Goal: Complete application form: Complete application form

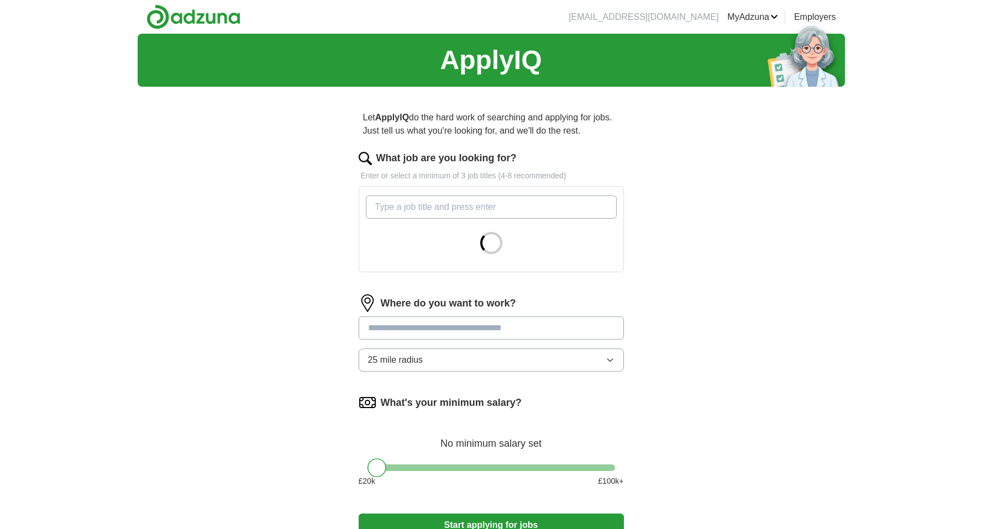
click at [561, 198] on input "What job are you looking for?" at bounding box center [491, 207] width 251 height 23
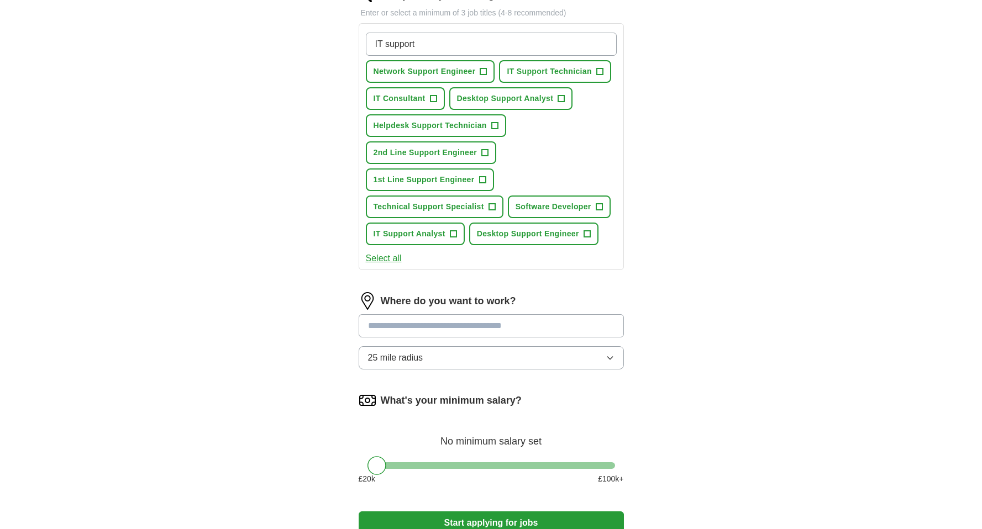
scroll to position [171, 0]
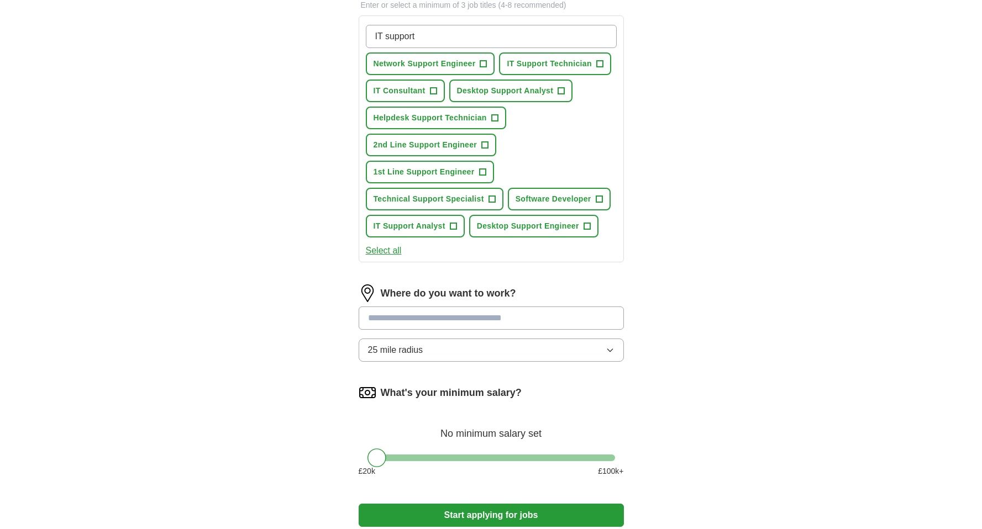
type input "IT support"
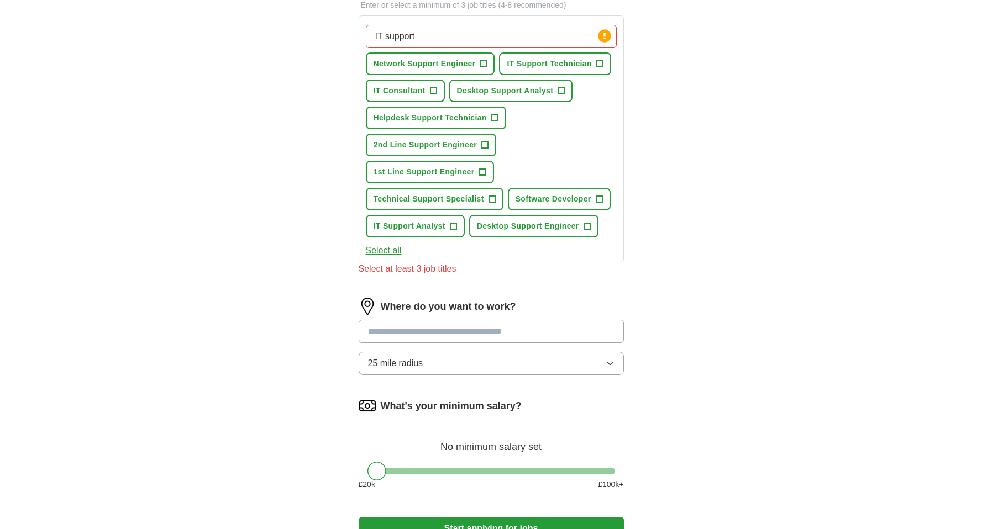
click at [489, 325] on input at bounding box center [491, 331] width 265 height 23
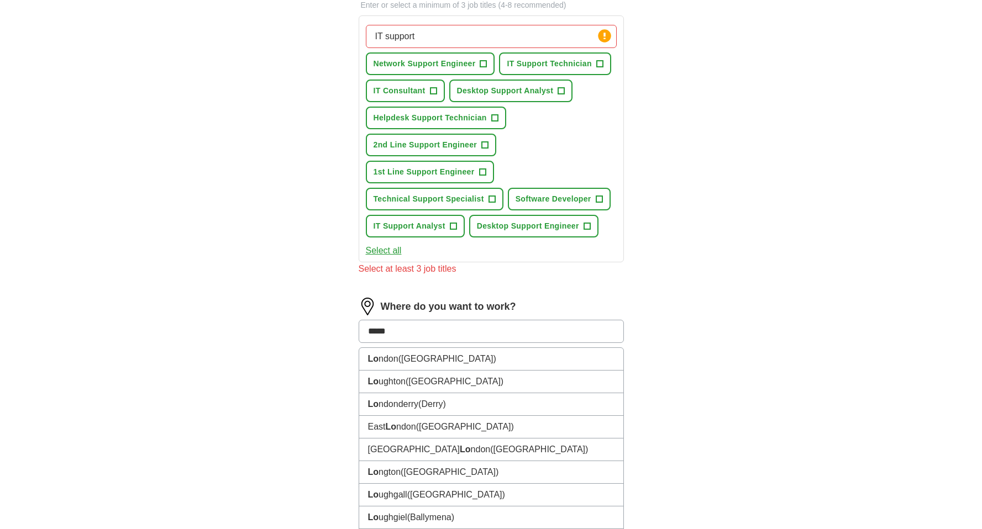
type input "******"
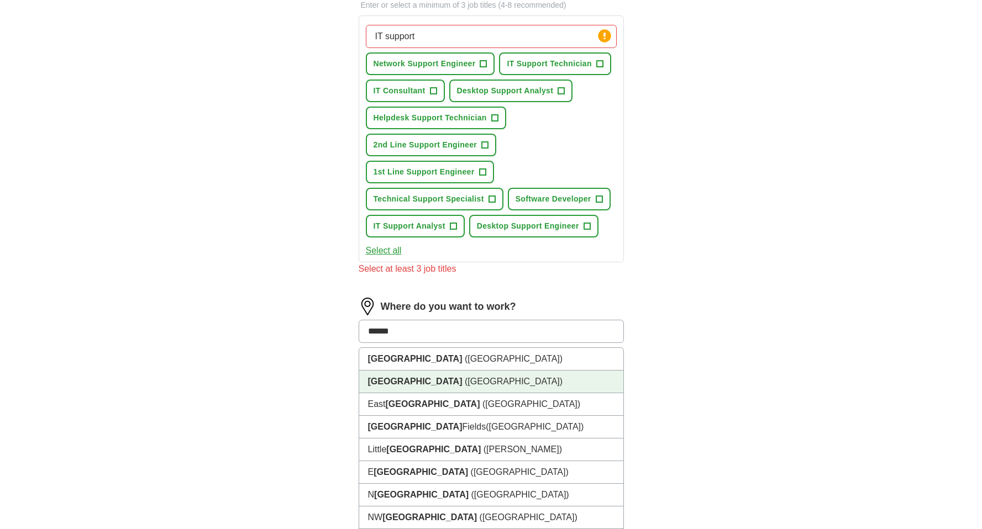
click at [465, 378] on span "([GEOGRAPHIC_DATA])" at bounding box center [514, 381] width 98 height 9
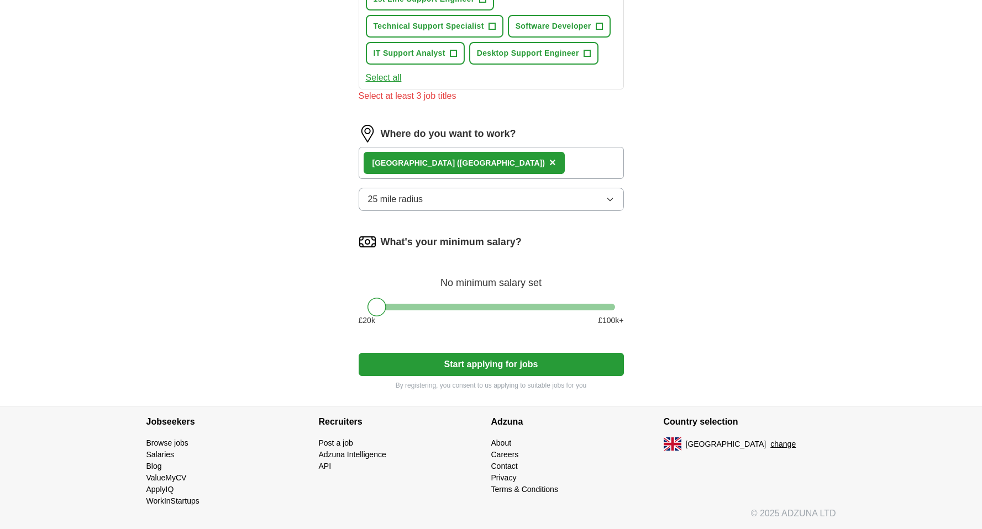
scroll to position [344, 0]
click at [468, 373] on button "Start applying for jobs" at bounding box center [491, 364] width 265 height 23
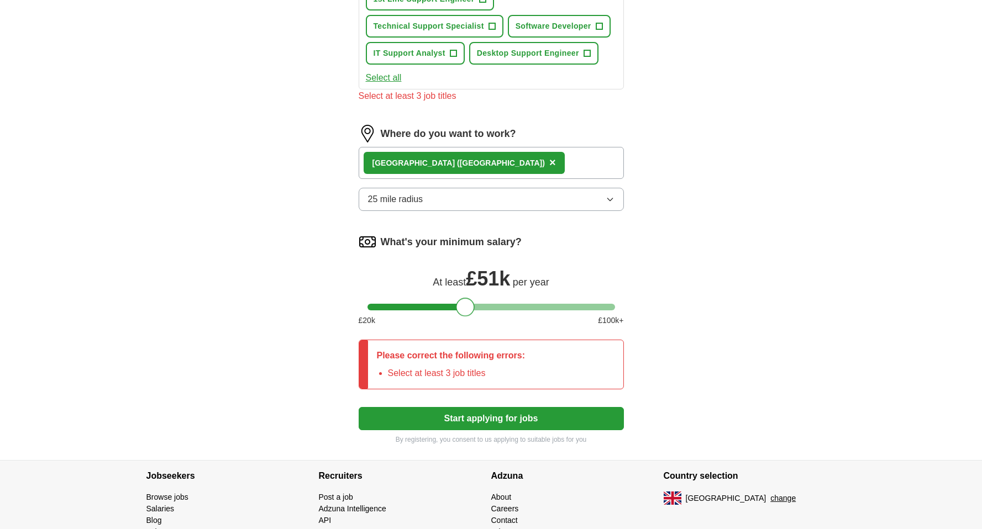
drag, startPoint x: 375, startPoint y: 308, endPoint x: 464, endPoint y: 308, distance: 88.9
click at [464, 308] on div at bounding box center [465, 307] width 19 height 19
click at [486, 419] on button "Start applying for jobs" at bounding box center [491, 418] width 265 height 23
click at [479, 414] on button "Start applying for jobs" at bounding box center [491, 418] width 265 height 23
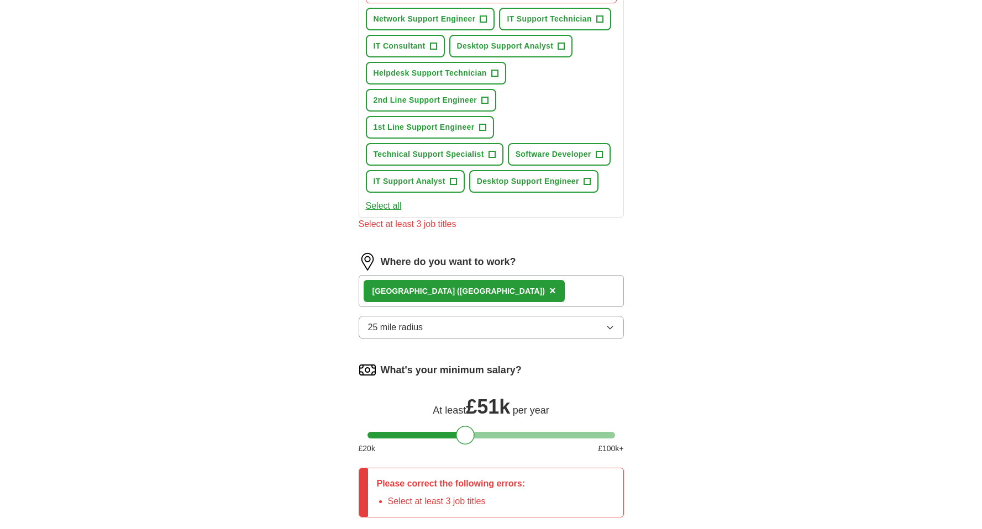
scroll to position [200, 0]
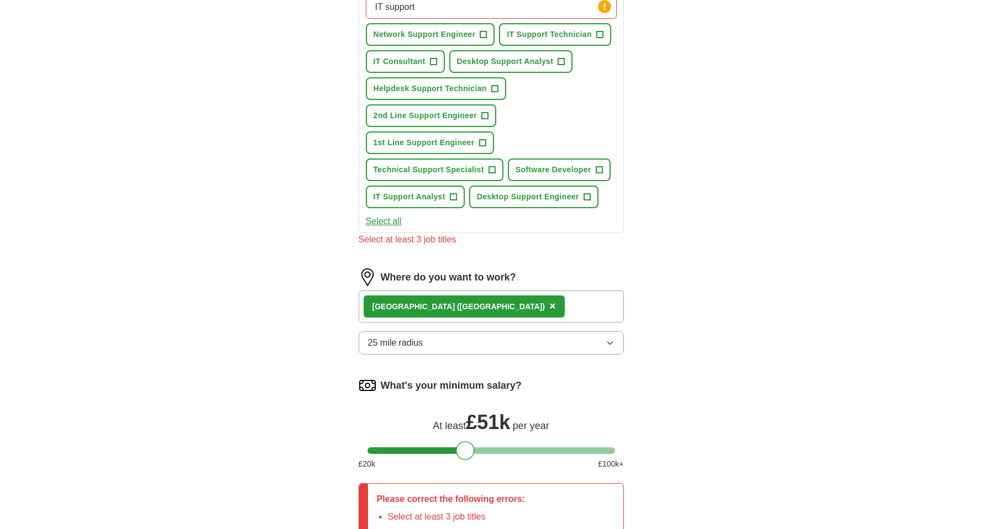
click at [437, 147] on span "1st Line Support Engineer" at bounding box center [423, 143] width 101 height 12
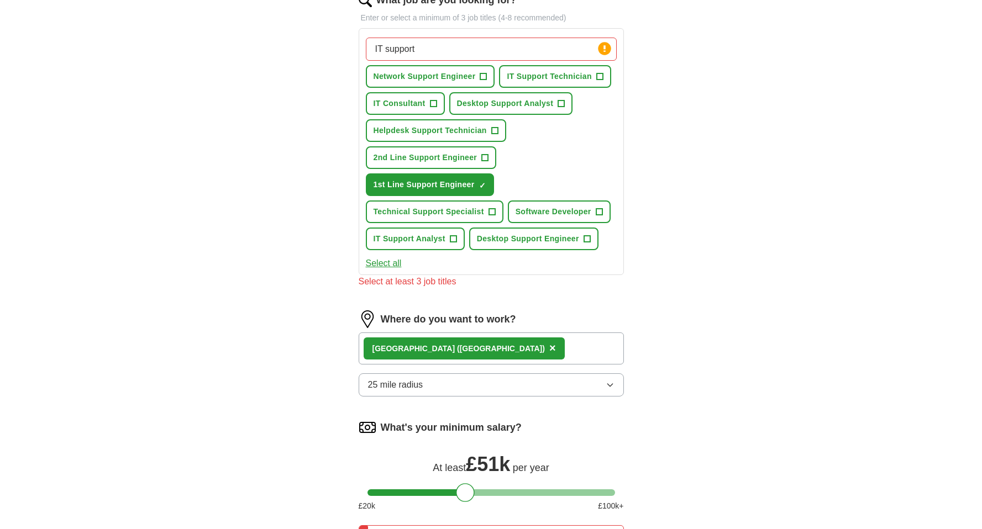
scroll to position [159, 0]
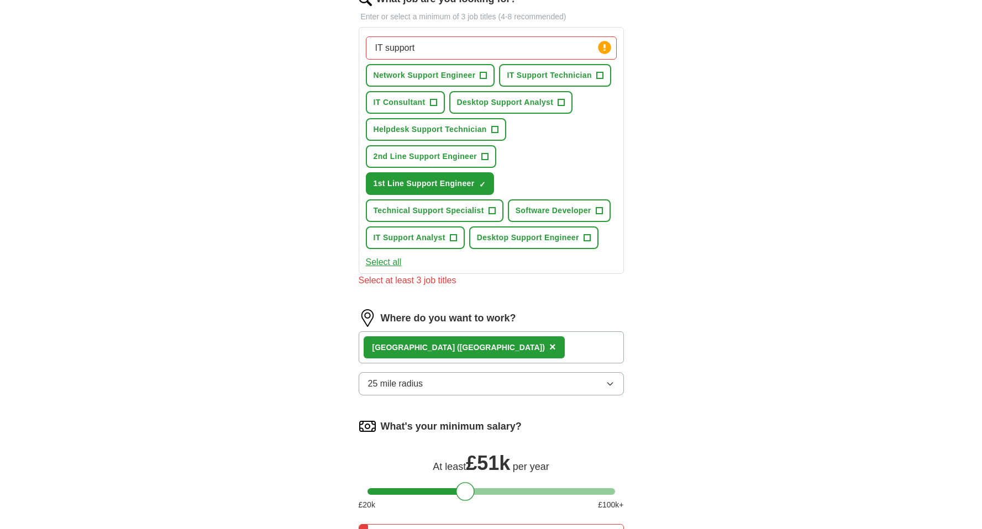
click at [437, 82] on button "Network Support Engineer +" at bounding box center [430, 75] width 129 height 23
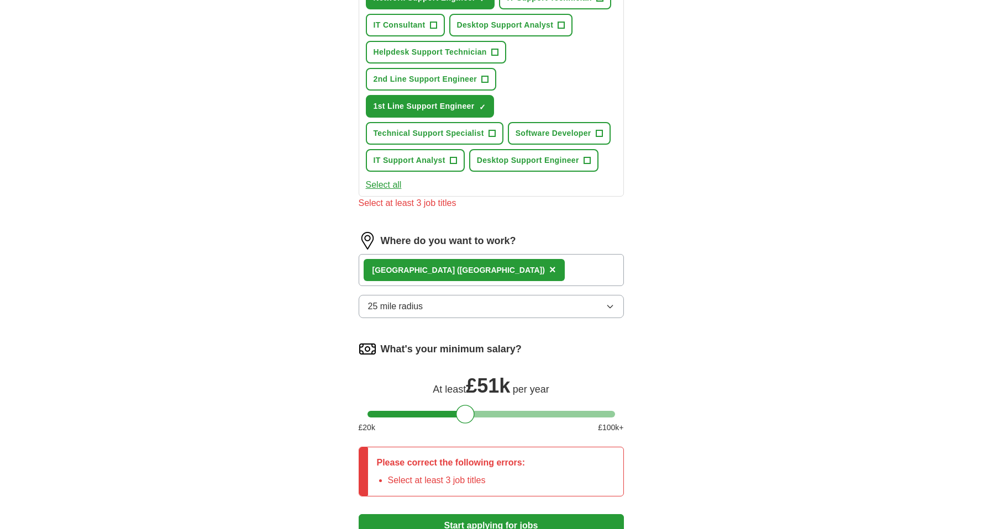
scroll to position [323, 0]
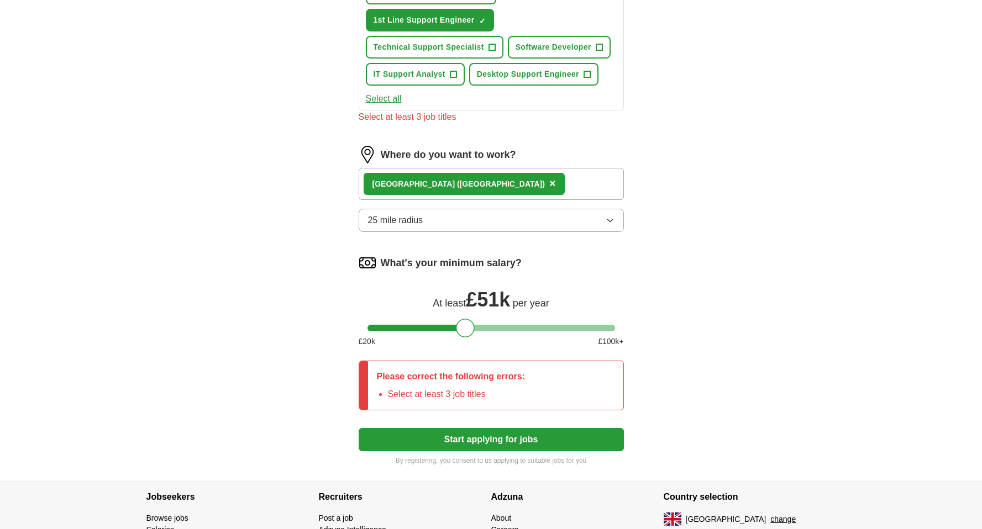
click at [470, 445] on button "Start applying for jobs" at bounding box center [491, 439] width 265 height 23
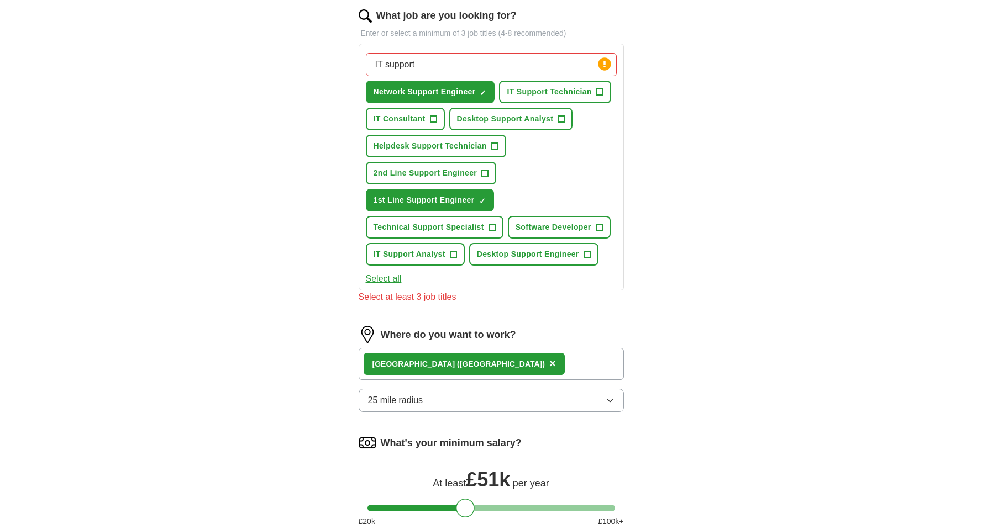
scroll to position [141, 0]
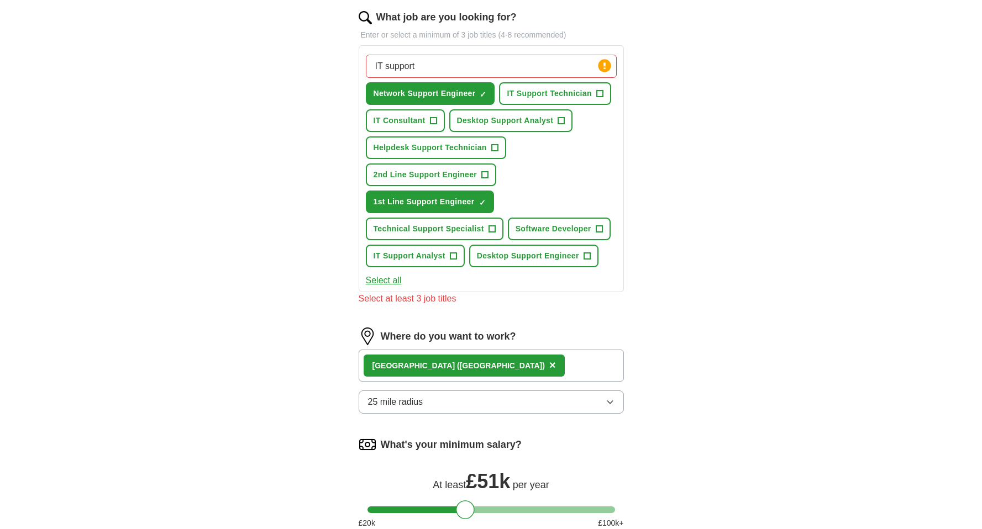
click at [395, 120] on span "IT Consultant" at bounding box center [399, 121] width 52 height 12
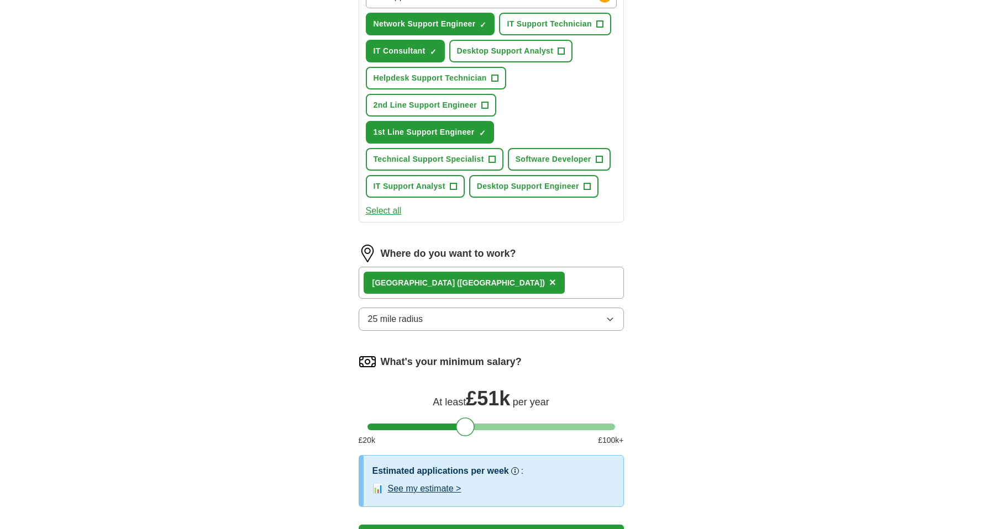
scroll to position [298, 0]
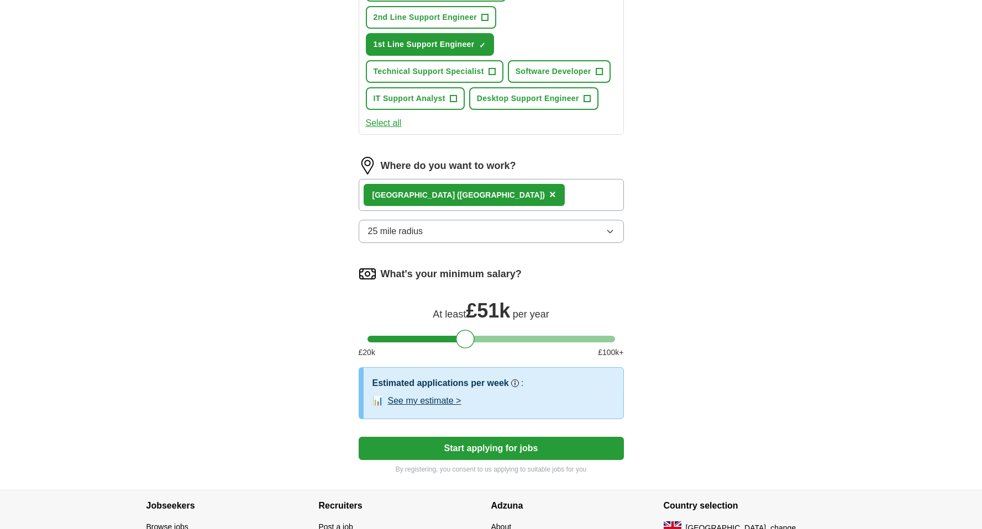
click at [549, 198] on span "×" at bounding box center [552, 194] width 7 height 12
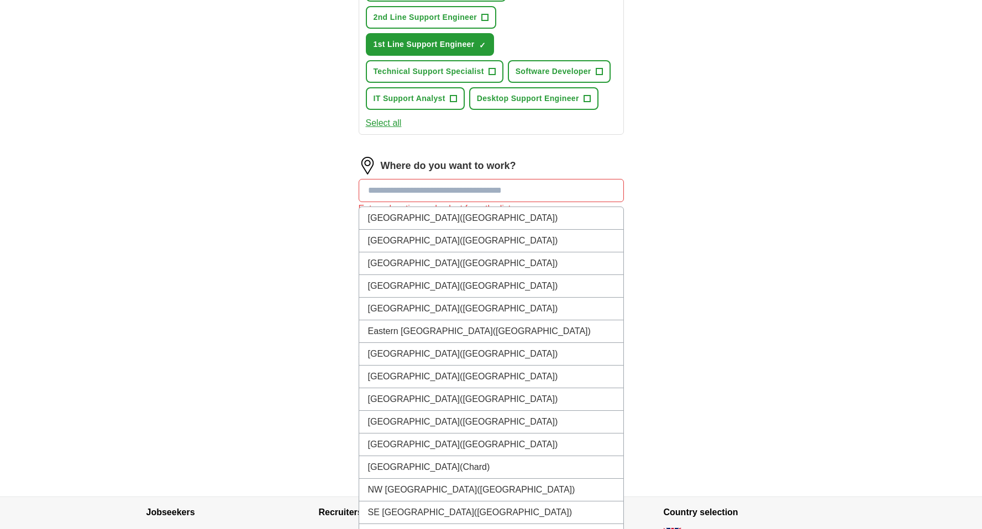
click at [487, 194] on input at bounding box center [491, 190] width 265 height 23
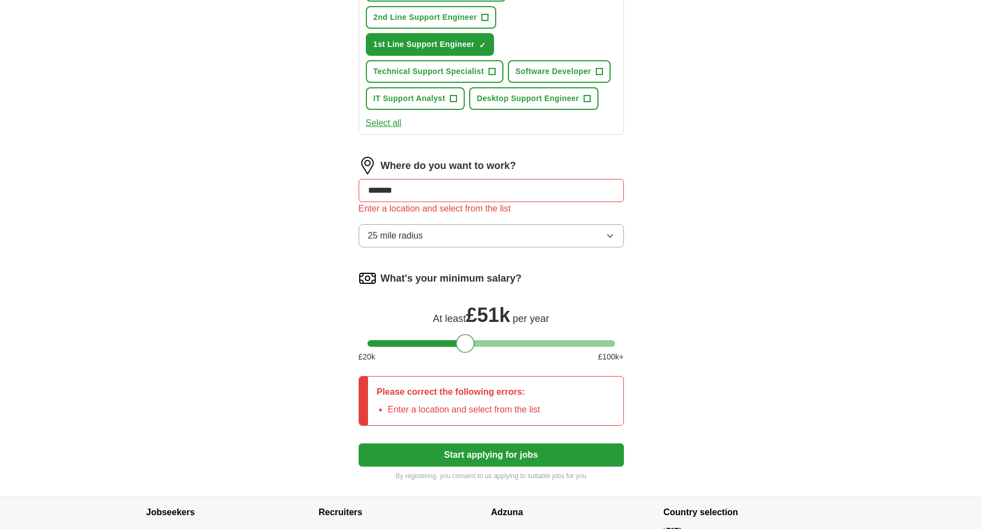
click at [491, 455] on button "Start applying for jobs" at bounding box center [491, 455] width 265 height 23
click at [382, 191] on input "*******" at bounding box center [491, 190] width 265 height 23
type input "*"
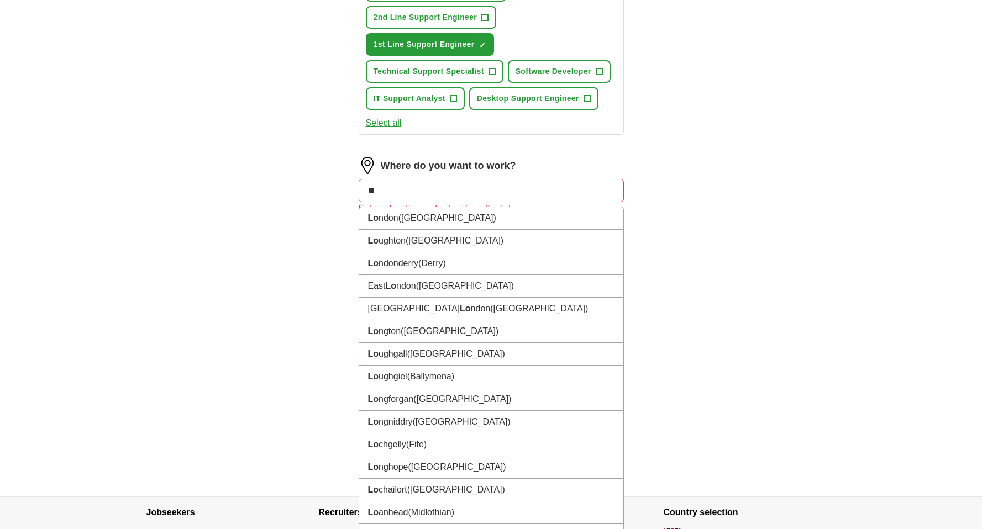
type input "***"
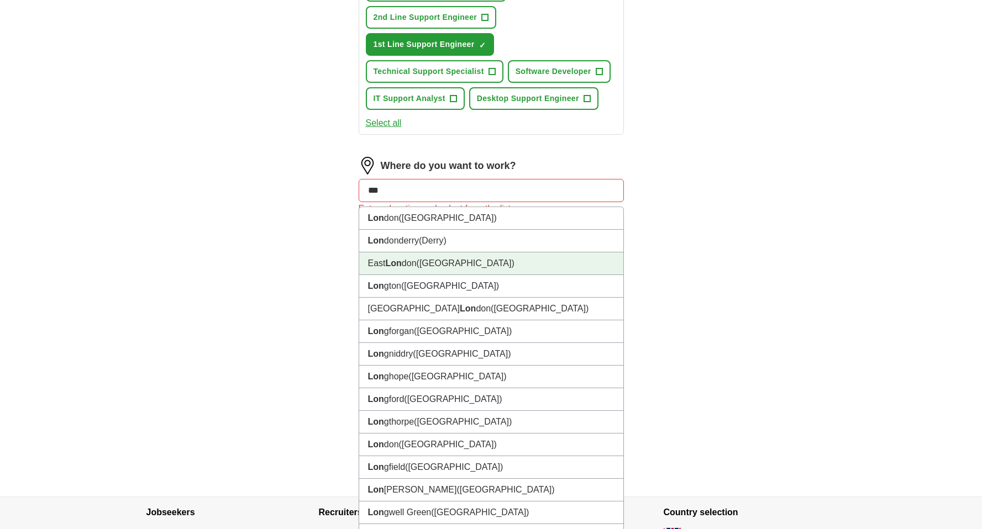
click at [398, 269] on li "East Lon don ([GEOGRAPHIC_DATA])" at bounding box center [491, 263] width 264 height 23
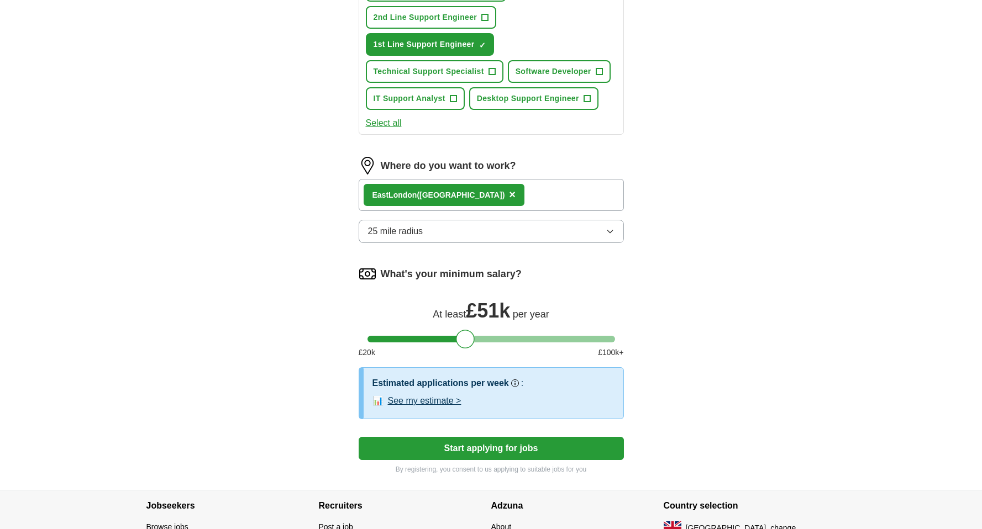
click at [450, 452] on button "Start applying for jobs" at bounding box center [491, 448] width 265 height 23
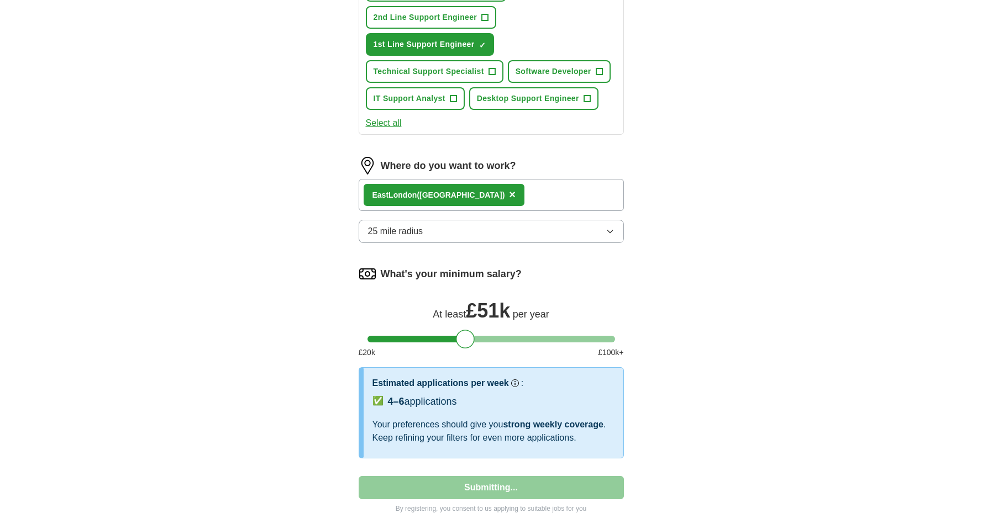
select select "**"
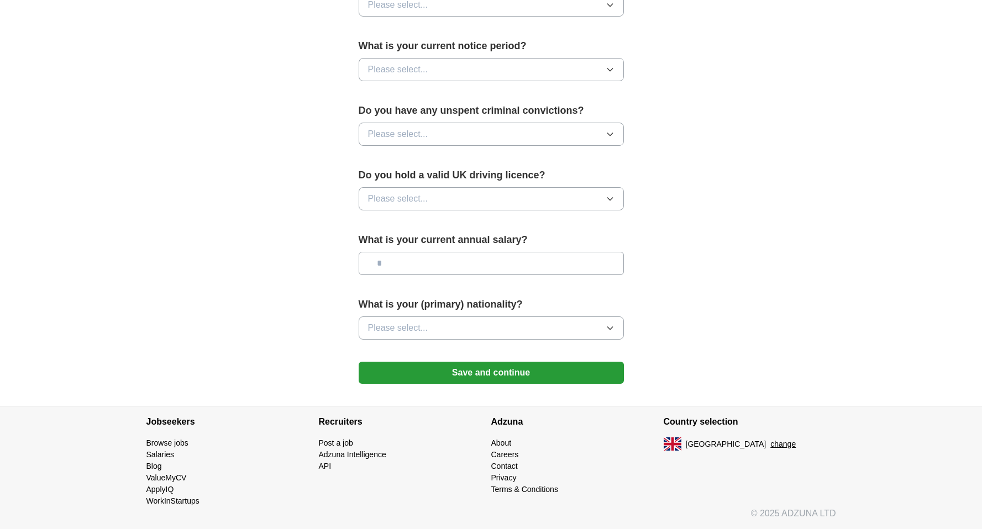
scroll to position [620, 0]
click at [472, 374] on button "Save and continue" at bounding box center [491, 373] width 265 height 22
